Goal: Task Accomplishment & Management: Manage account settings

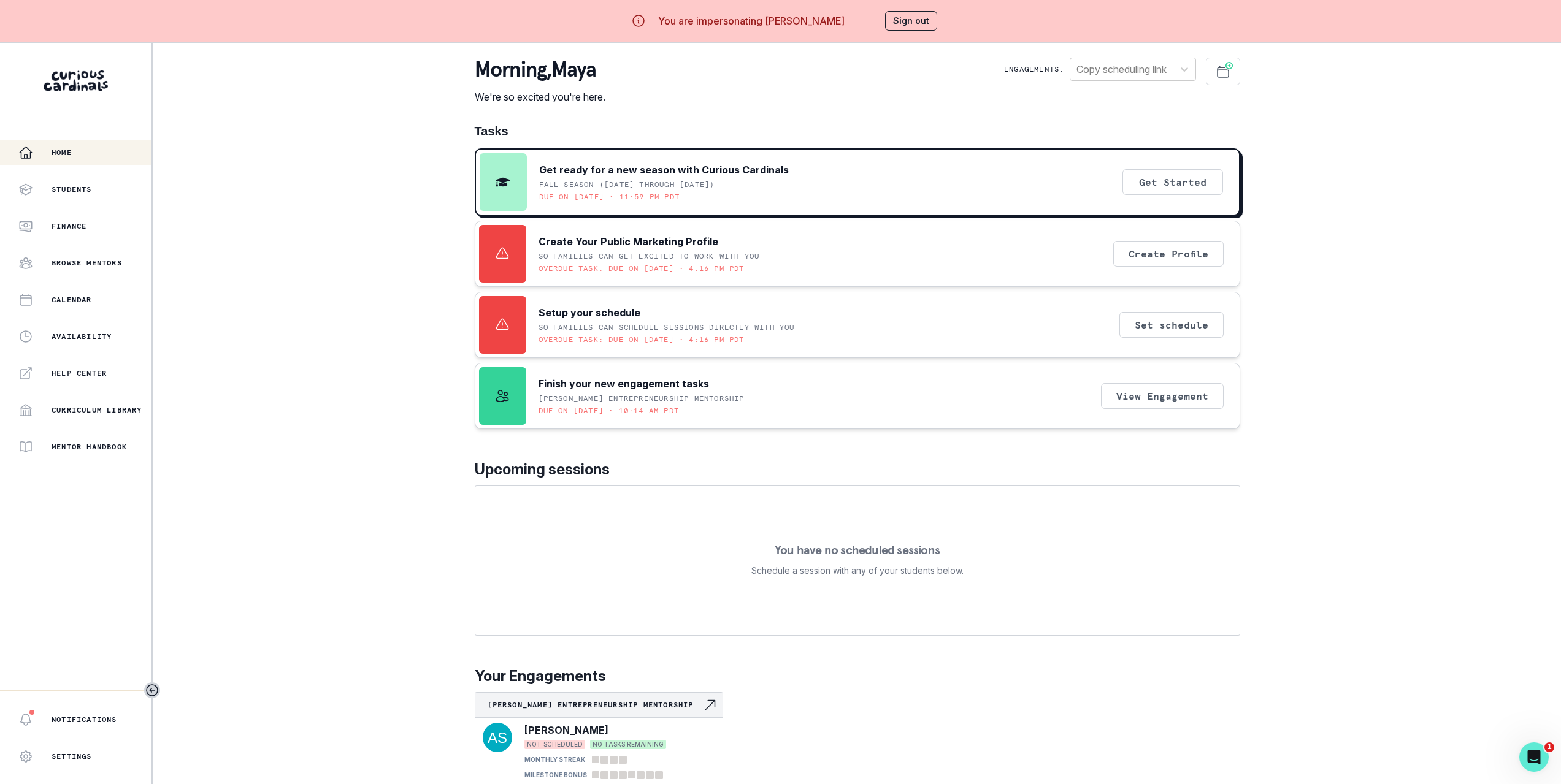
click at [394, 312] on div "Home Students Finance Browse Mentors Calendar Availability Help Center Curricul…" at bounding box center [780, 435] width 1561 height 784
click at [602, 313] on p "Setup your schedule" at bounding box center [590, 313] width 102 height 15
click at [269, 319] on div "Home Students Finance Browse Mentors Calendar Availability Help Center Curricul…" at bounding box center [780, 435] width 1561 height 784
click at [553, 311] on p "Setup your schedule" at bounding box center [590, 313] width 102 height 15
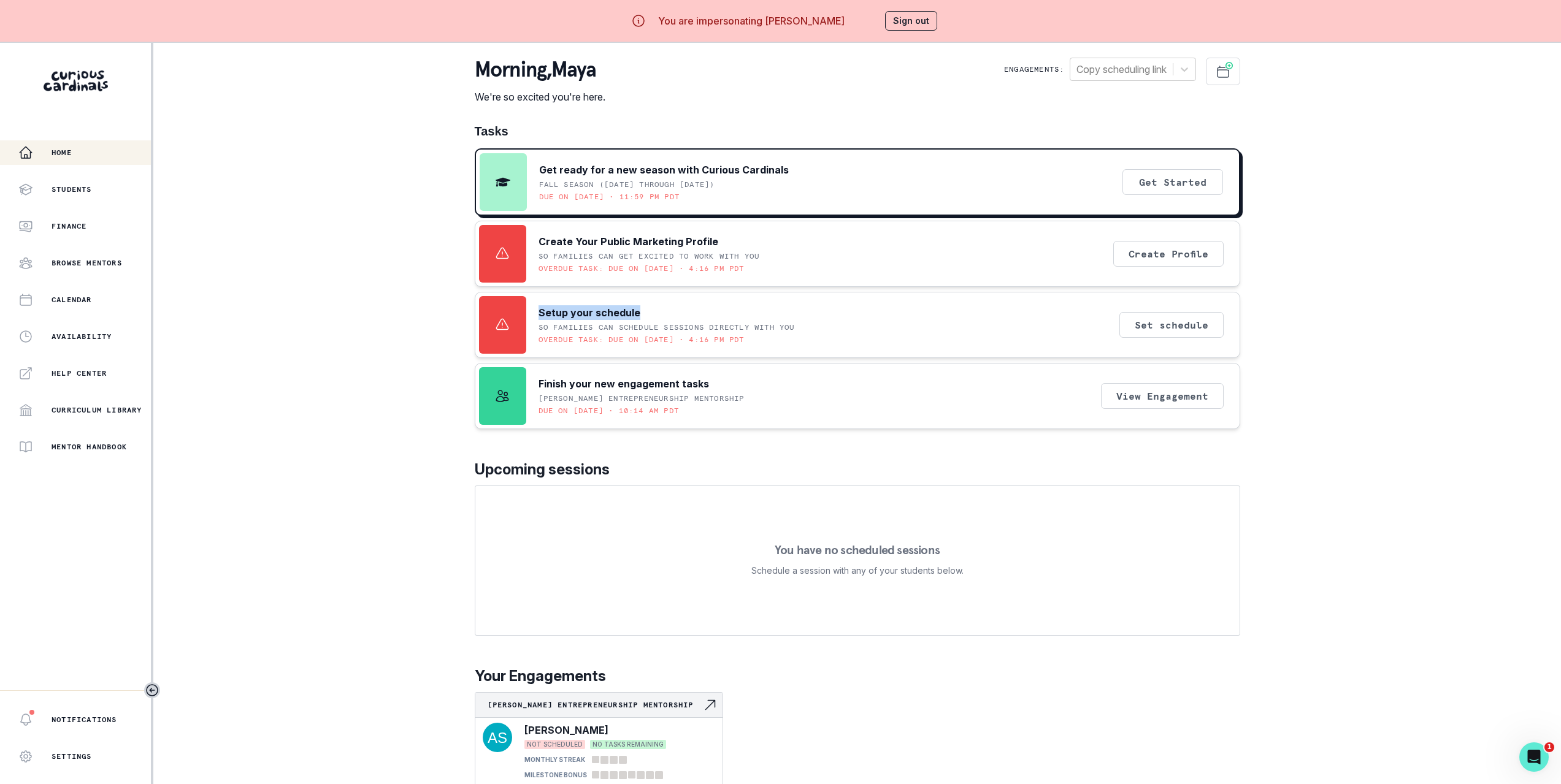
drag, startPoint x: 553, startPoint y: 311, endPoint x: 622, endPoint y: 312, distance: 69.0
click at [622, 312] on p "Setup your schedule" at bounding box center [590, 313] width 102 height 15
click at [294, 358] on div "Home Students Finance Browse Mentors Calendar Availability Help Center Curricul…" at bounding box center [780, 435] width 1561 height 784
click at [227, 192] on div "Home Students Finance Browse Mentors Calendar Availability Help Center Curricul…" at bounding box center [780, 435] width 1561 height 784
